Goal: Task Accomplishment & Management: Manage account settings

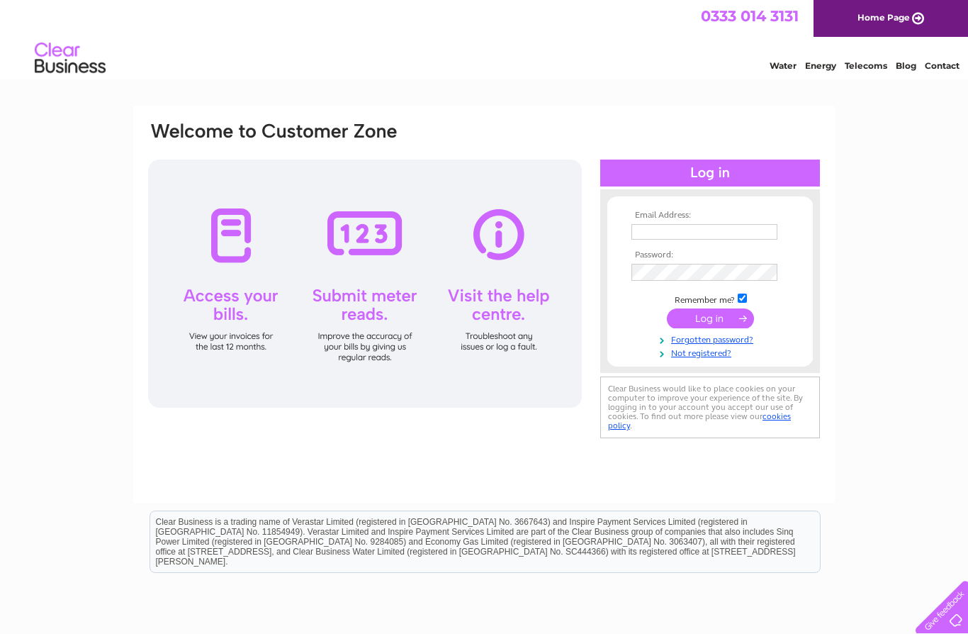
click at [677, 225] on input "text" at bounding box center [705, 232] width 146 height 16
type input "J"
click at [146, 453] on div "Email Address: j Password:" at bounding box center [484, 304] width 702 height 397
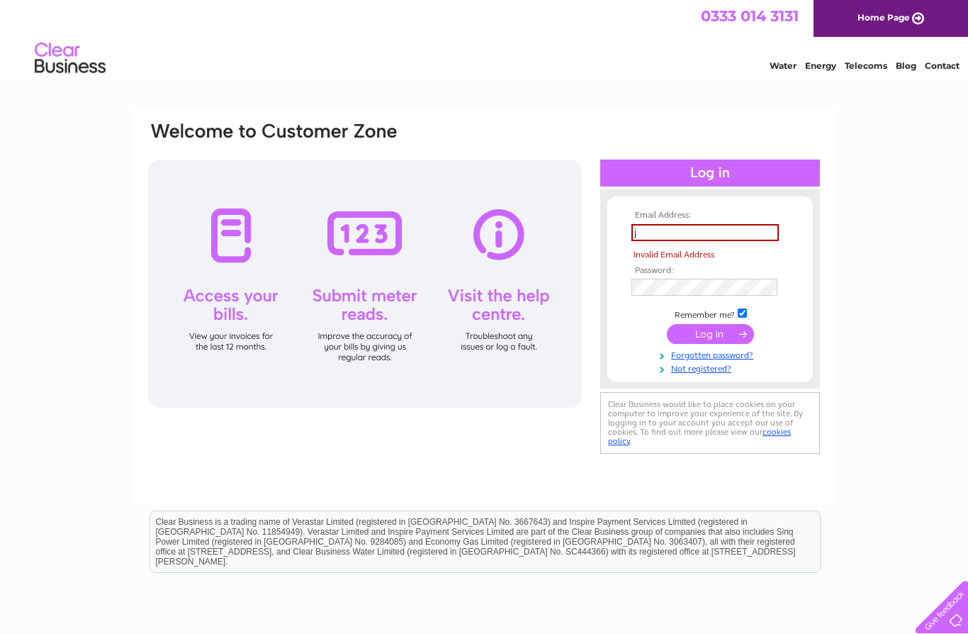
click at [693, 232] on input "j" at bounding box center [705, 232] width 147 height 17
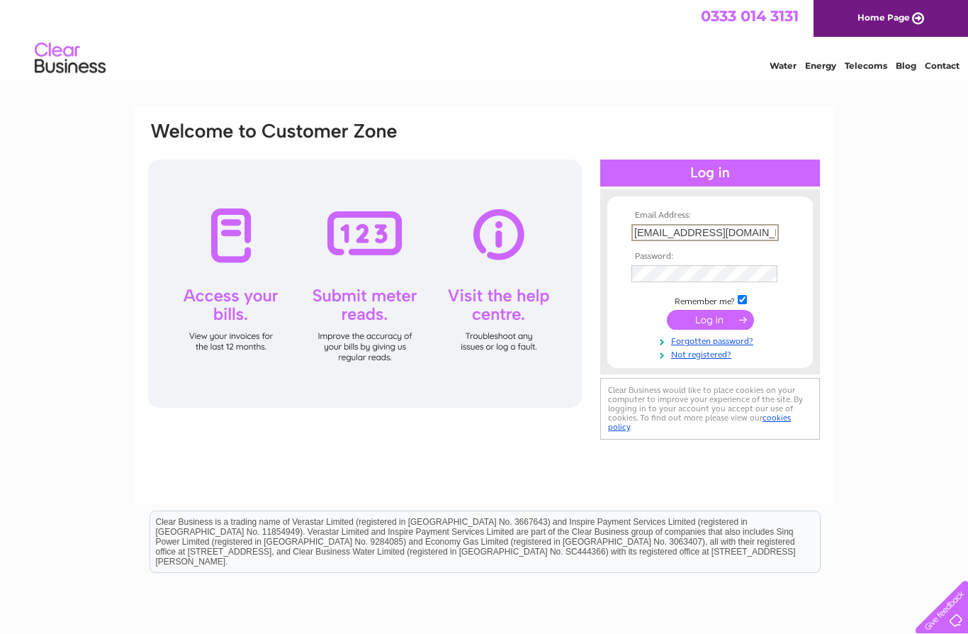
type input "jacklymjack@gmail.com"
click at [721, 318] on input "submit" at bounding box center [710, 320] width 87 height 20
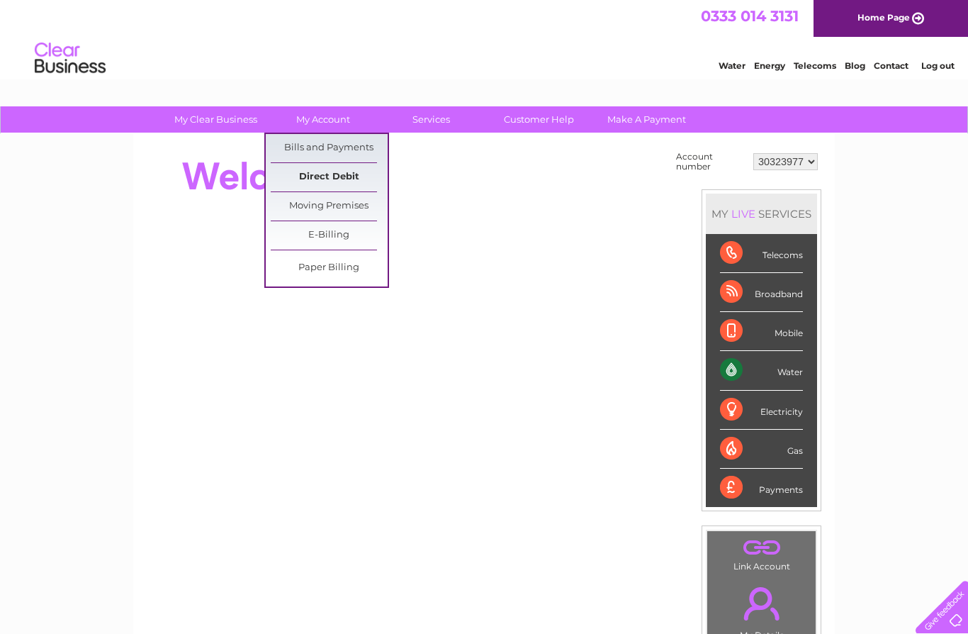
click at [357, 176] on link "Direct Debit" at bounding box center [329, 177] width 117 height 28
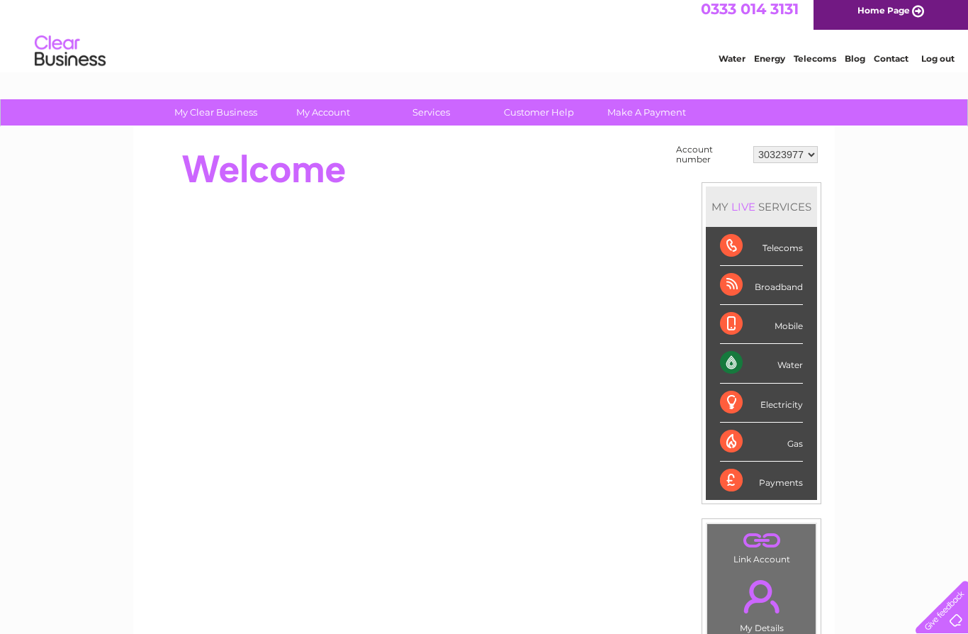
scroll to position [6, 0]
